Goal: Check status: Check status

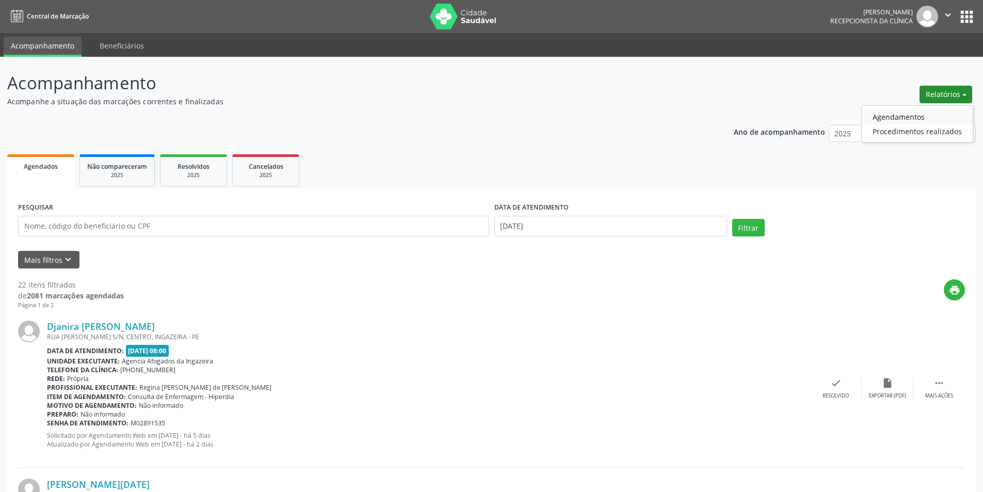
click at [914, 114] on link "Agendamentos" at bounding box center [917, 116] width 111 height 14
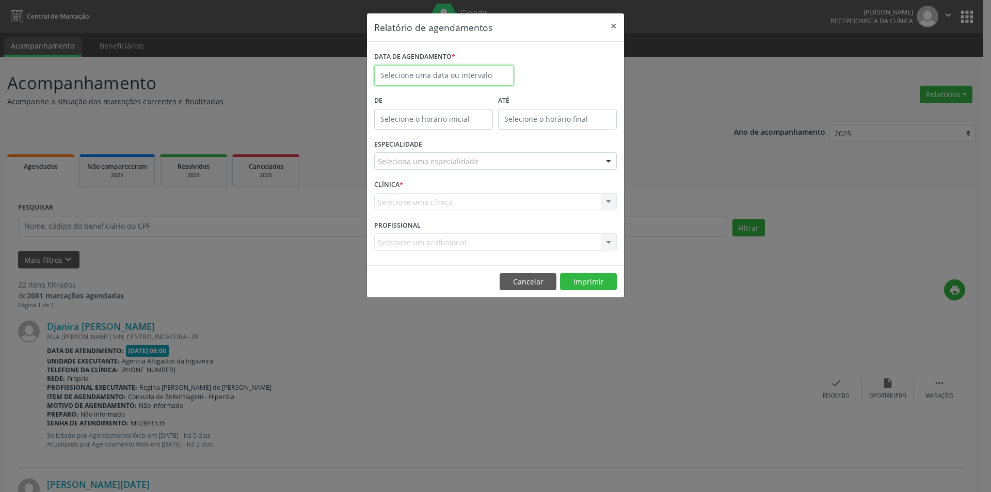
click at [466, 74] on input "text" at bounding box center [443, 75] width 139 height 21
click at [431, 209] on span "26" at bounding box center [431, 212] width 20 height 20
type input "[DATE]"
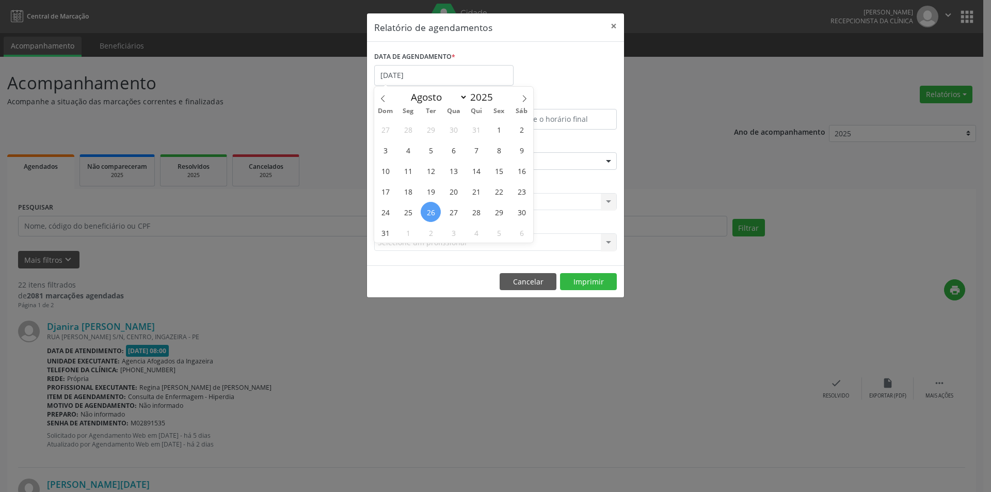
click at [431, 209] on span "26" at bounding box center [431, 212] width 20 height 20
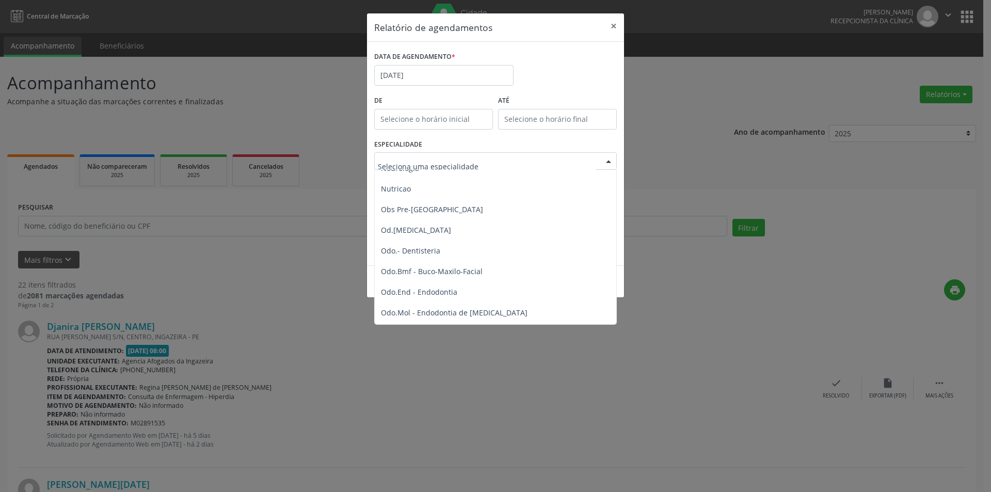
scroll to position [1032, 0]
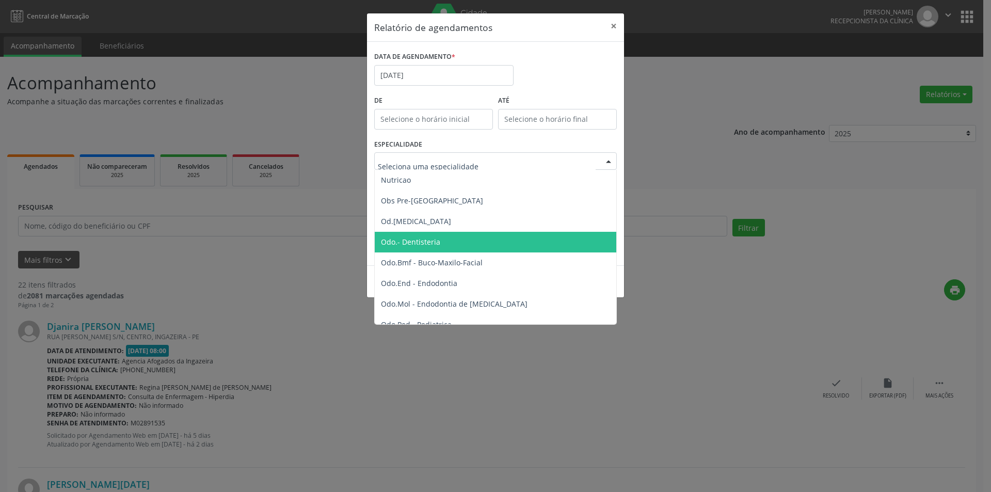
click at [416, 241] on span "Odo.- Dentisteria" at bounding box center [410, 242] width 59 height 10
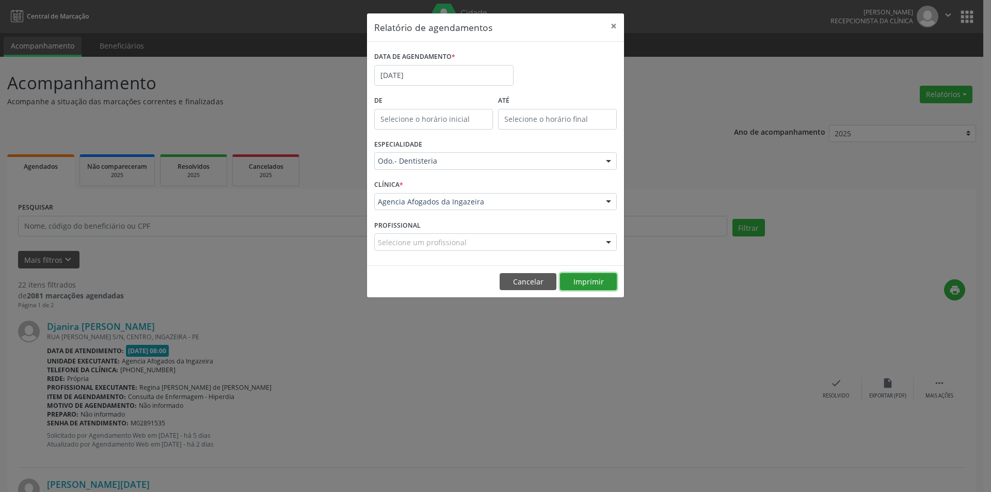
click at [586, 287] on button "Imprimir" at bounding box center [588, 282] width 57 height 18
click at [438, 73] on input "[DATE]" at bounding box center [443, 75] width 139 height 21
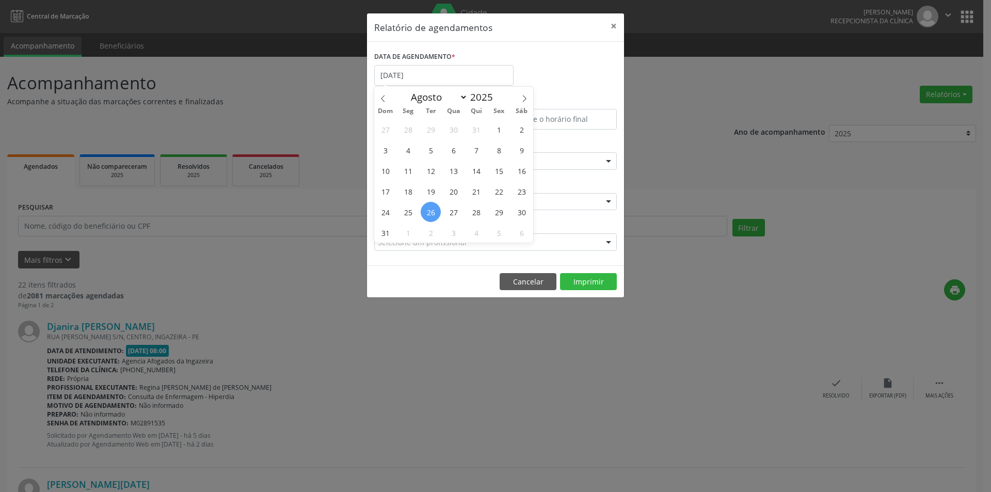
click at [432, 213] on span "26" at bounding box center [431, 212] width 20 height 20
type input "[DATE]"
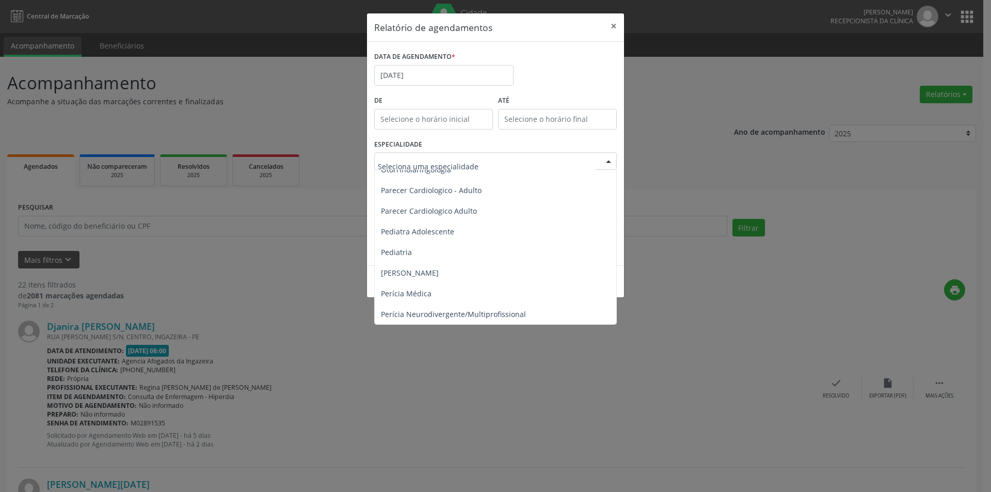
scroll to position [1548, 0]
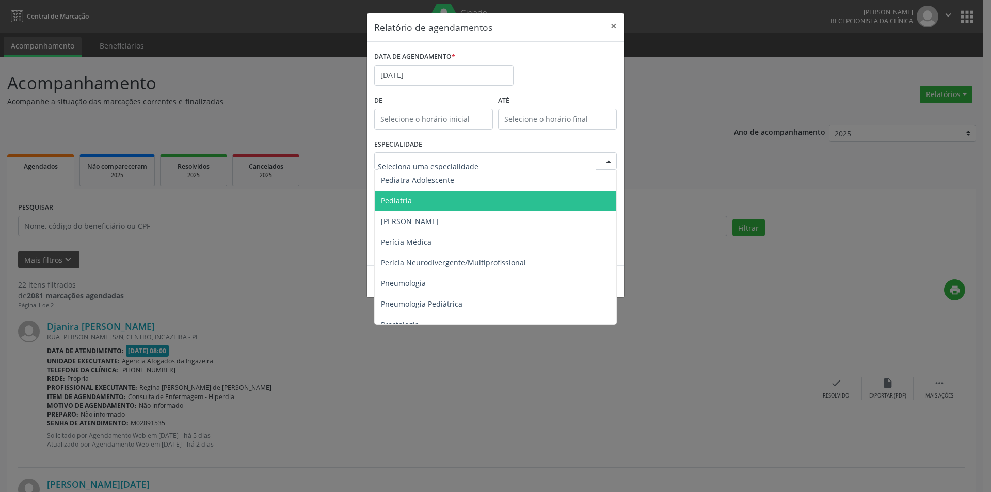
click at [404, 201] on span "Pediatria" at bounding box center [396, 201] width 31 height 10
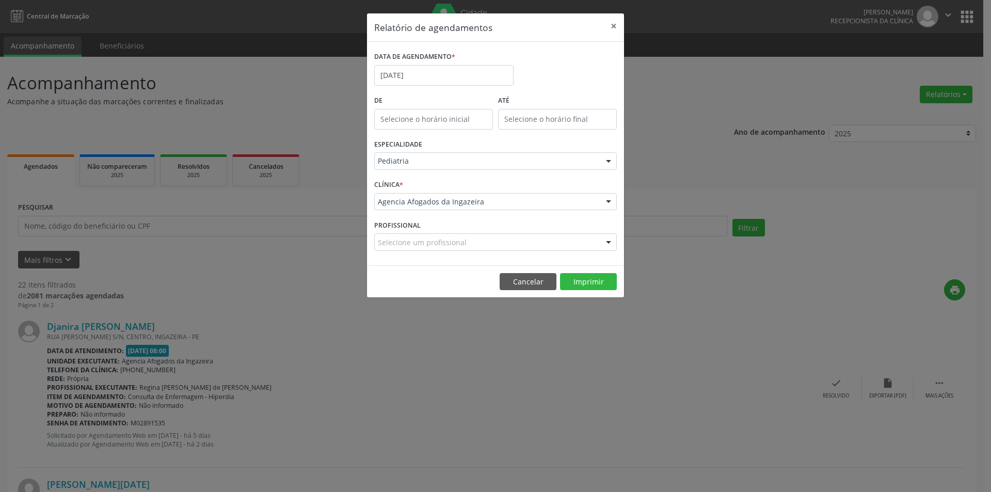
click at [581, 293] on footer "Cancelar Imprimir" at bounding box center [495, 281] width 257 height 33
click at [583, 289] on button "Imprimir" at bounding box center [588, 282] width 57 height 18
